Goal: Understand process/instructions

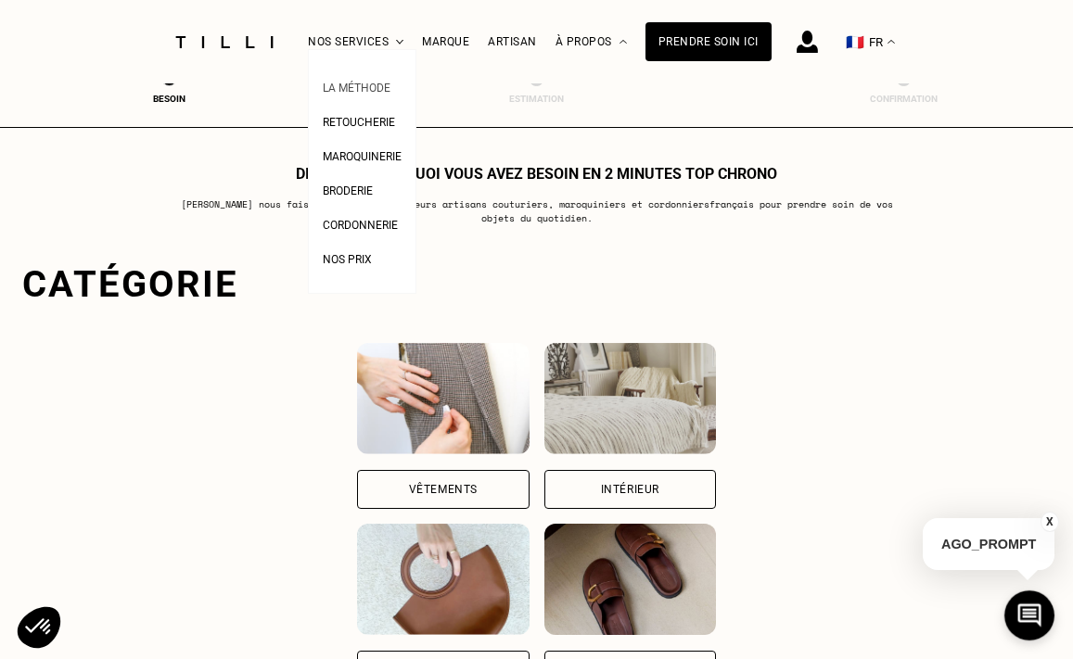
click at [363, 83] on span "La Méthode" at bounding box center [357, 88] width 68 height 13
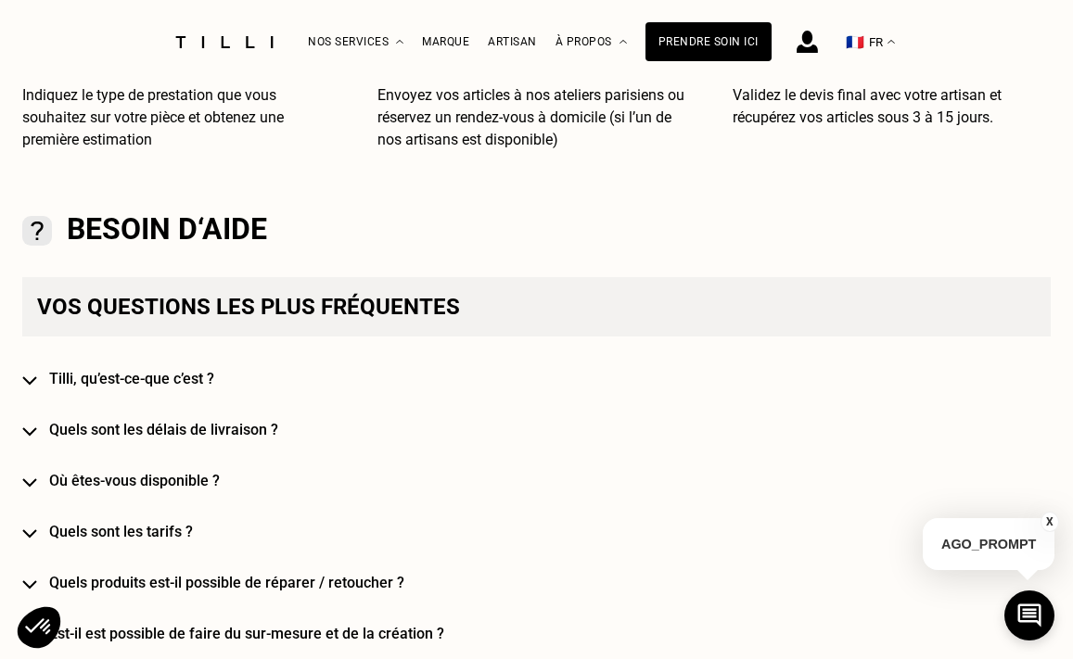
scroll to position [859, 0]
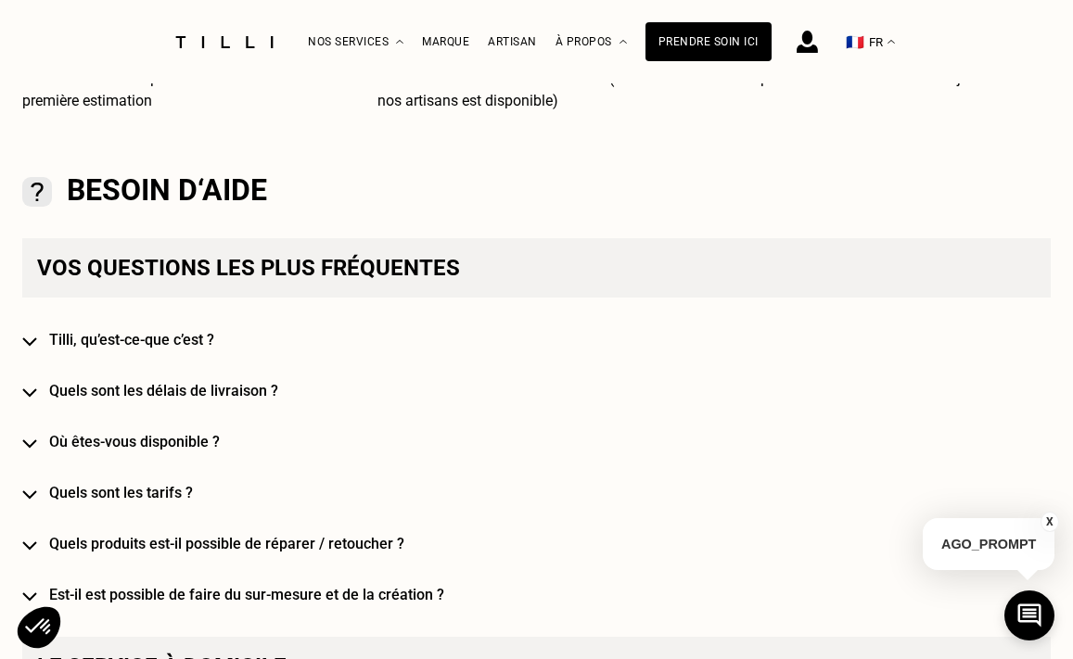
click at [36, 340] on img at bounding box center [29, 341] width 15 height 9
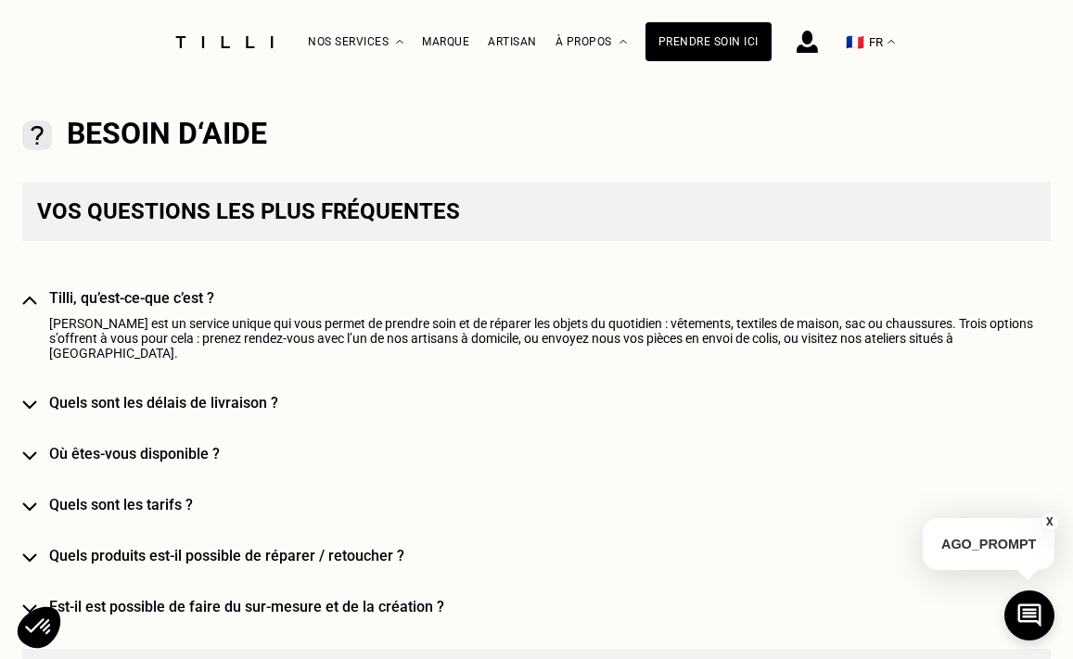
scroll to position [917, 0]
click at [29, 451] on img at bounding box center [29, 455] width 15 height 9
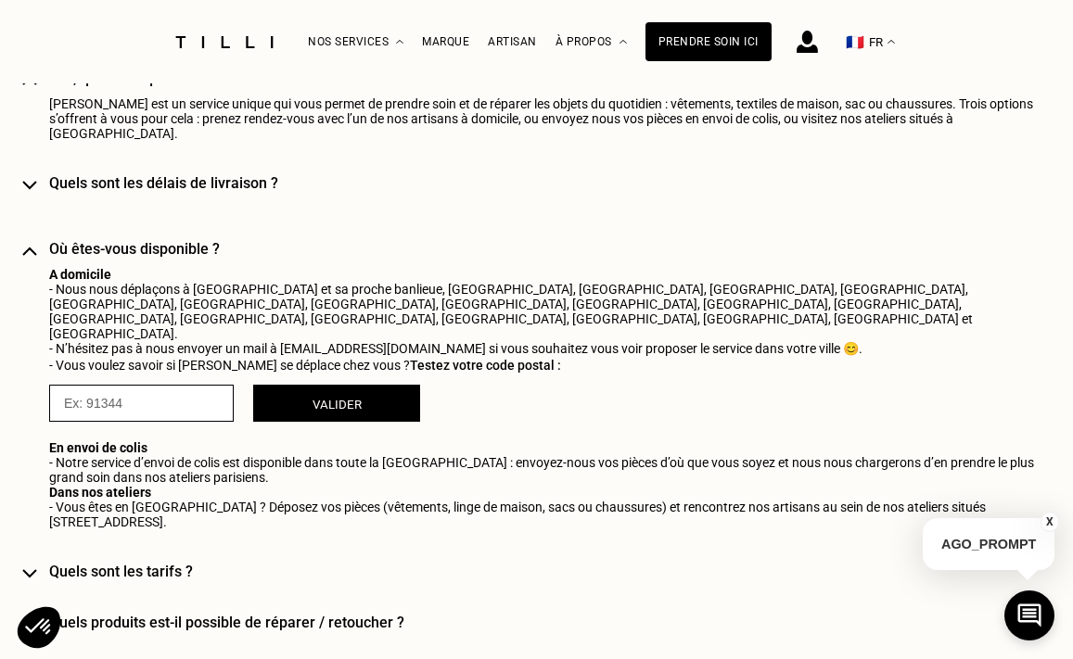
scroll to position [1137, 0]
click at [89, 384] on input "numeric" at bounding box center [141, 402] width 184 height 37
type input "75019"
click at [283, 384] on button "Valider" at bounding box center [336, 402] width 167 height 37
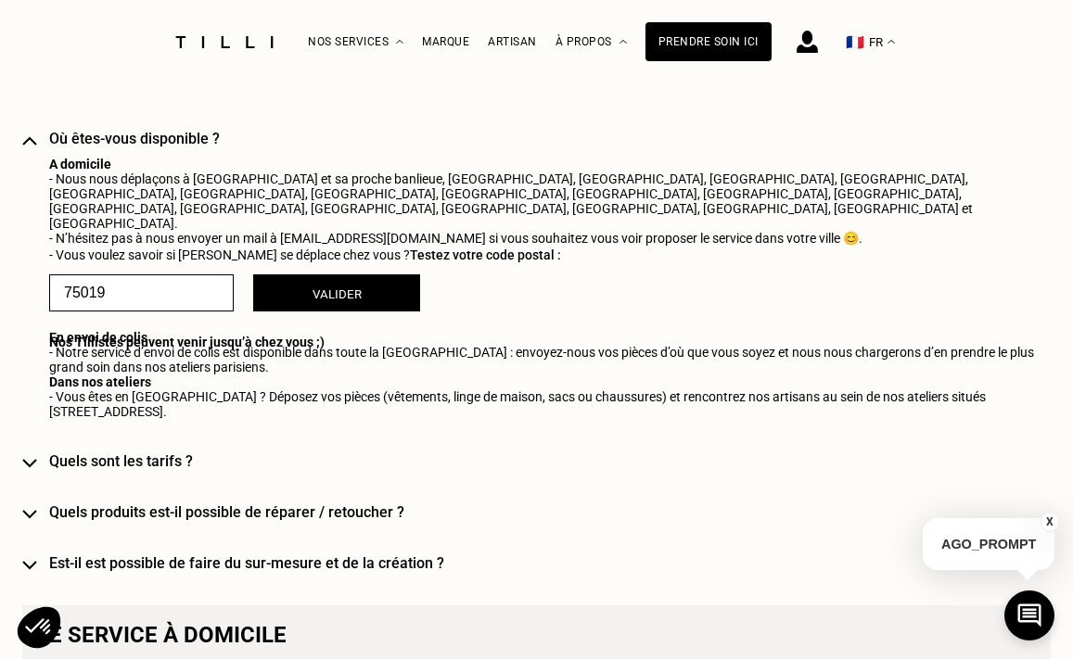
scroll to position [1256, 0]
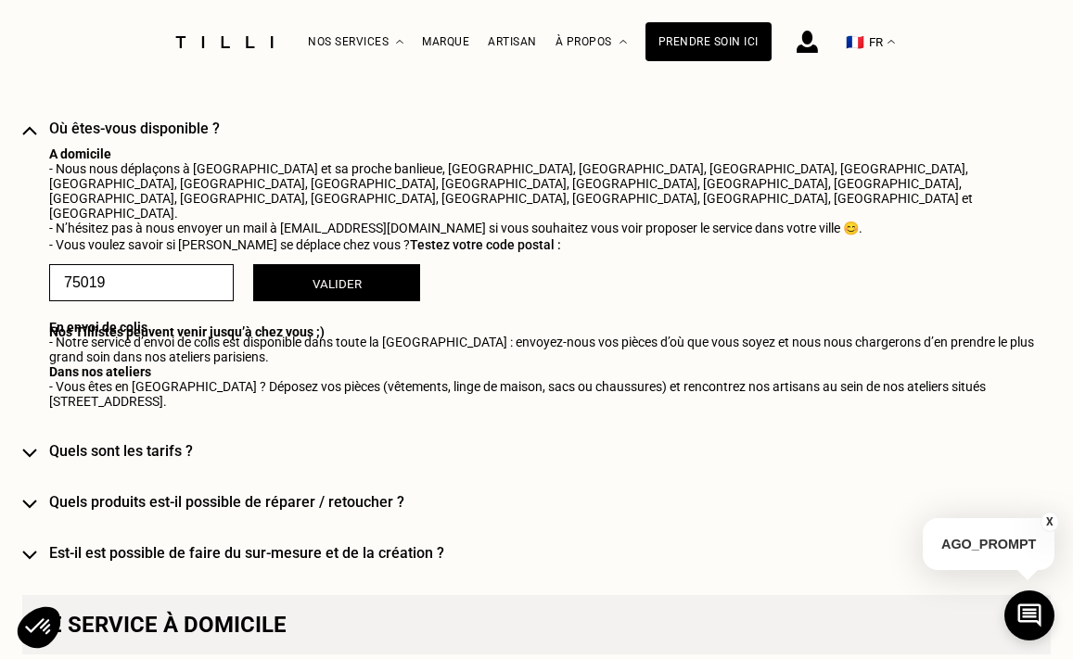
click at [156, 264] on input "numeric" at bounding box center [141, 282] width 184 height 37
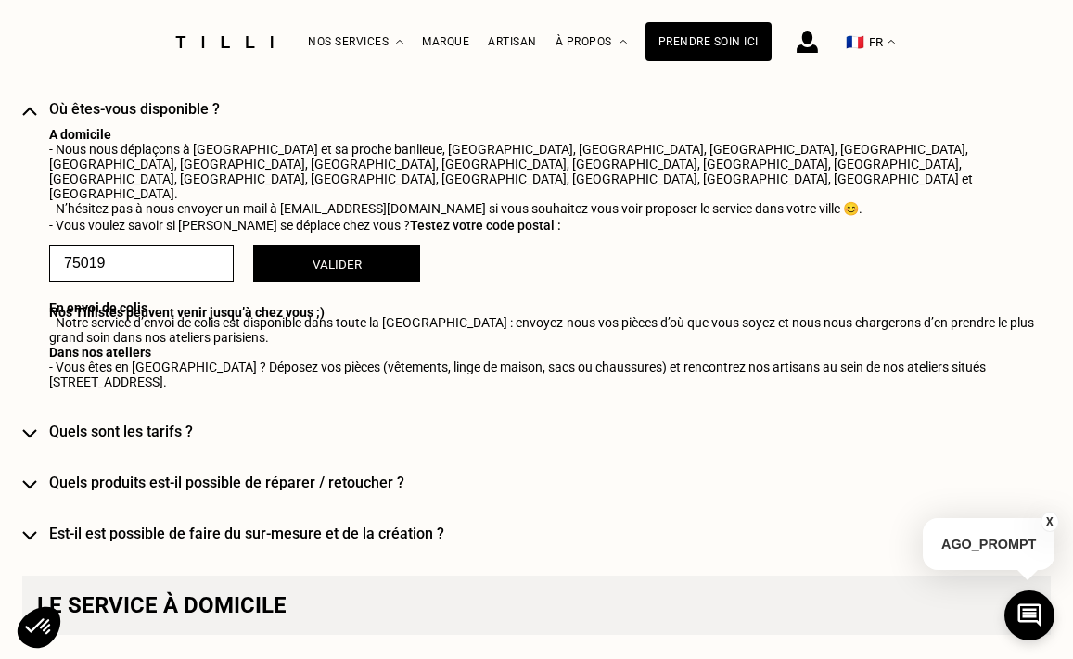
scroll to position [1284, 0]
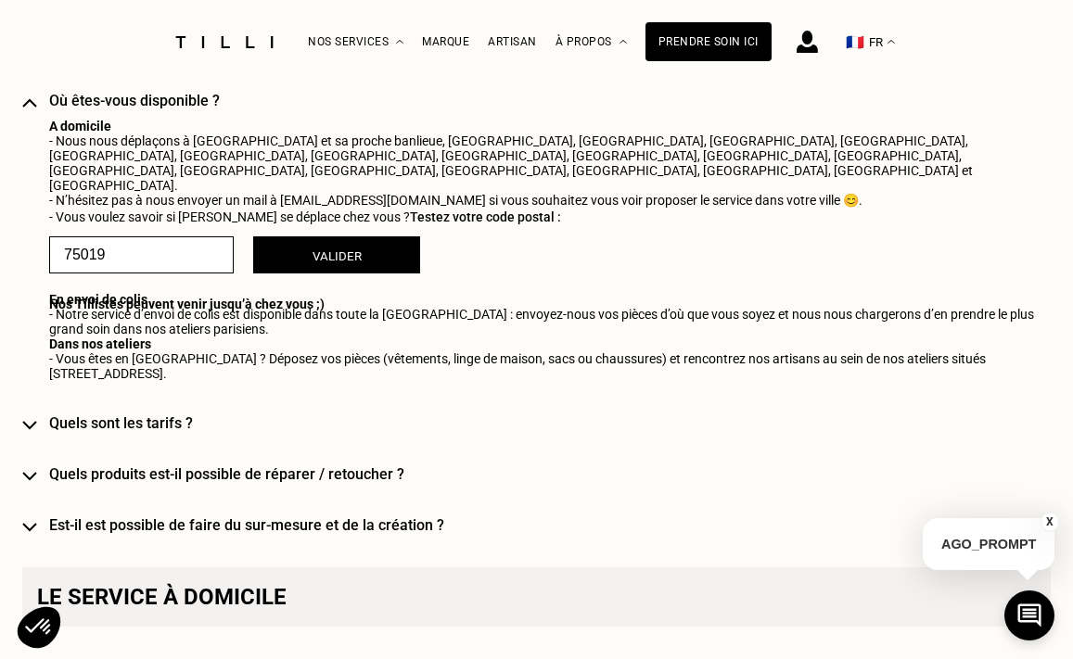
click at [37, 492] on div "Vos questions les plus fréquentes [PERSON_NAME], qu’est-ce-que c’est ? Tilli es…" at bounding box center [536, 174] width 1028 height 720
click at [29, 523] on img at bounding box center [29, 527] width 15 height 9
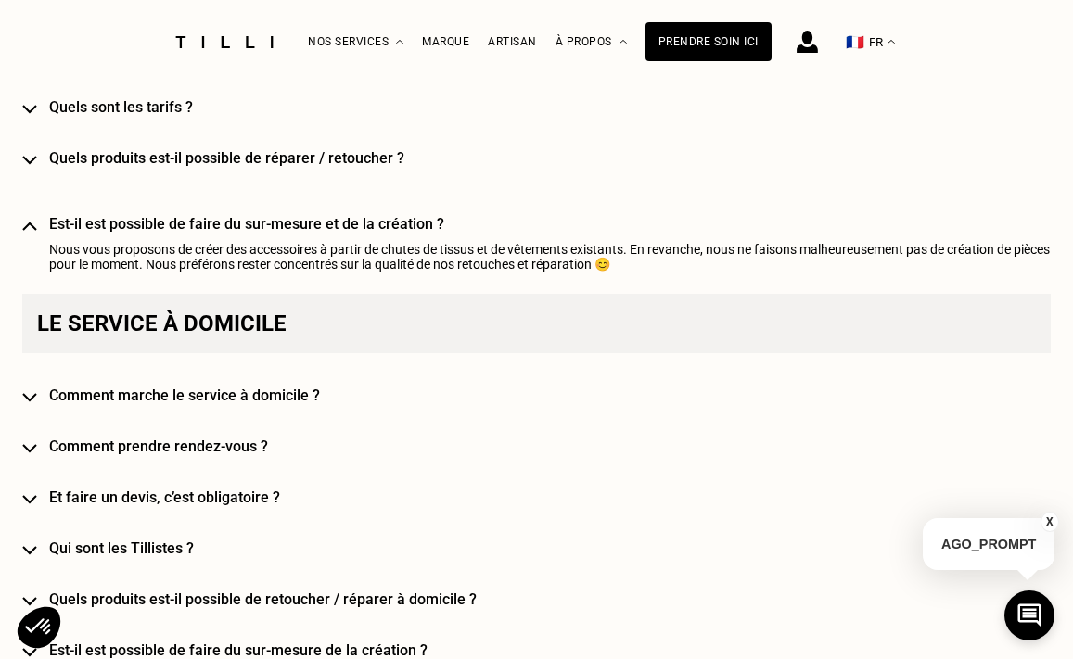
scroll to position [1605, 0]
